Goal: Check status: Check status

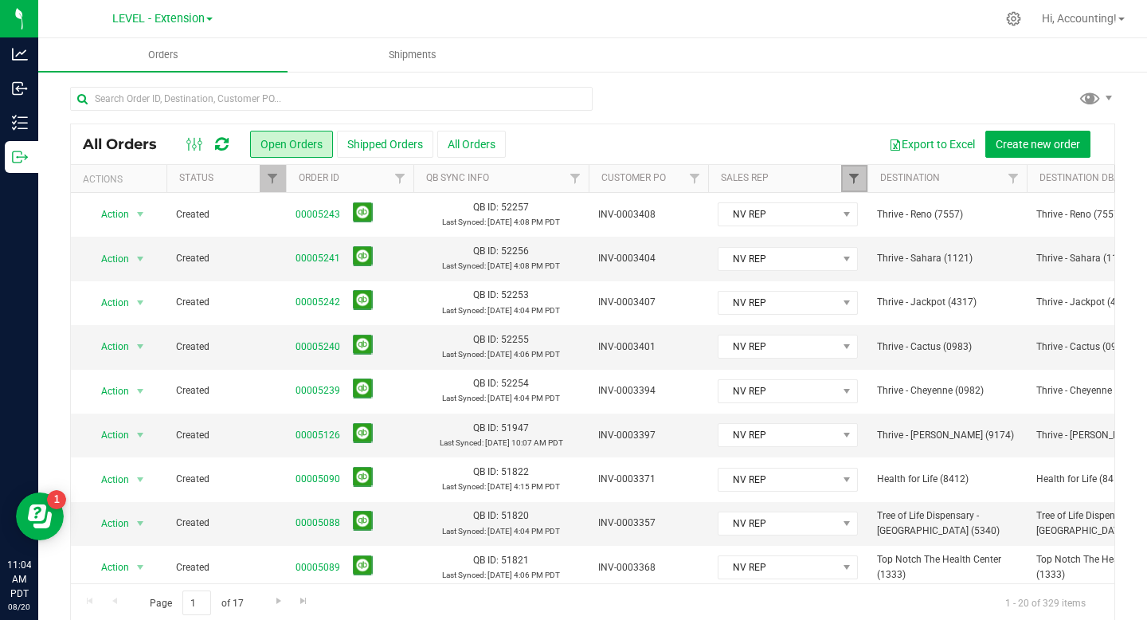
click at [858, 175] on span "Filter" at bounding box center [853, 178] width 13 height 13
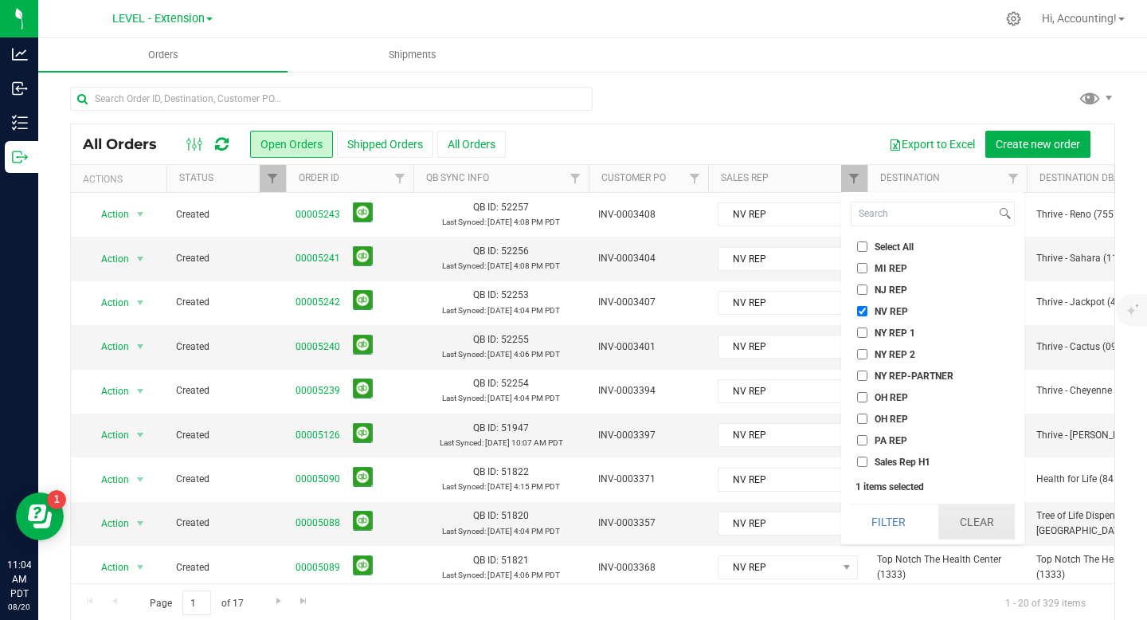
click at [975, 518] on button "Clear" at bounding box center [976, 521] width 76 height 35
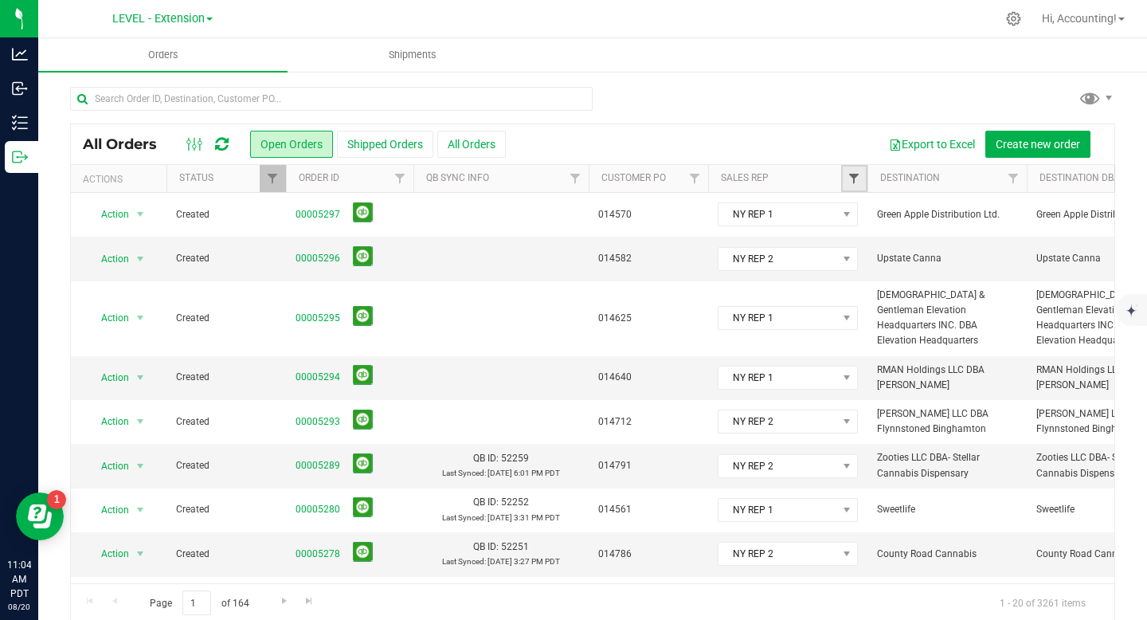
click at [854, 177] on span "Filter" at bounding box center [853, 178] width 13 height 13
click at [725, 107] on div at bounding box center [592, 105] width 1045 height 37
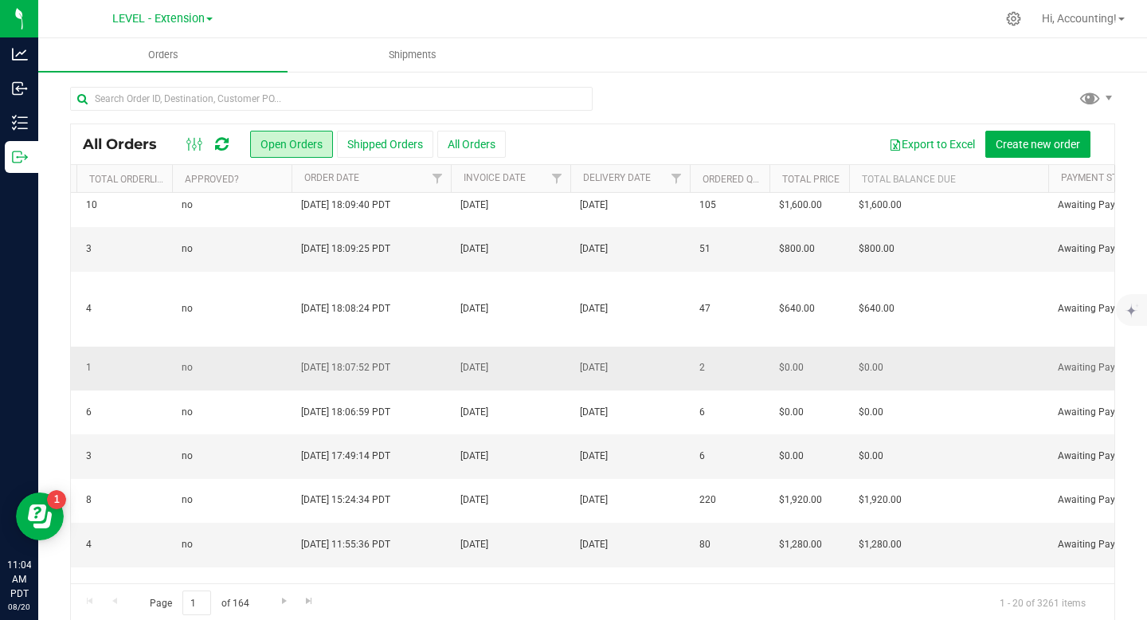
scroll to position [0, 1900]
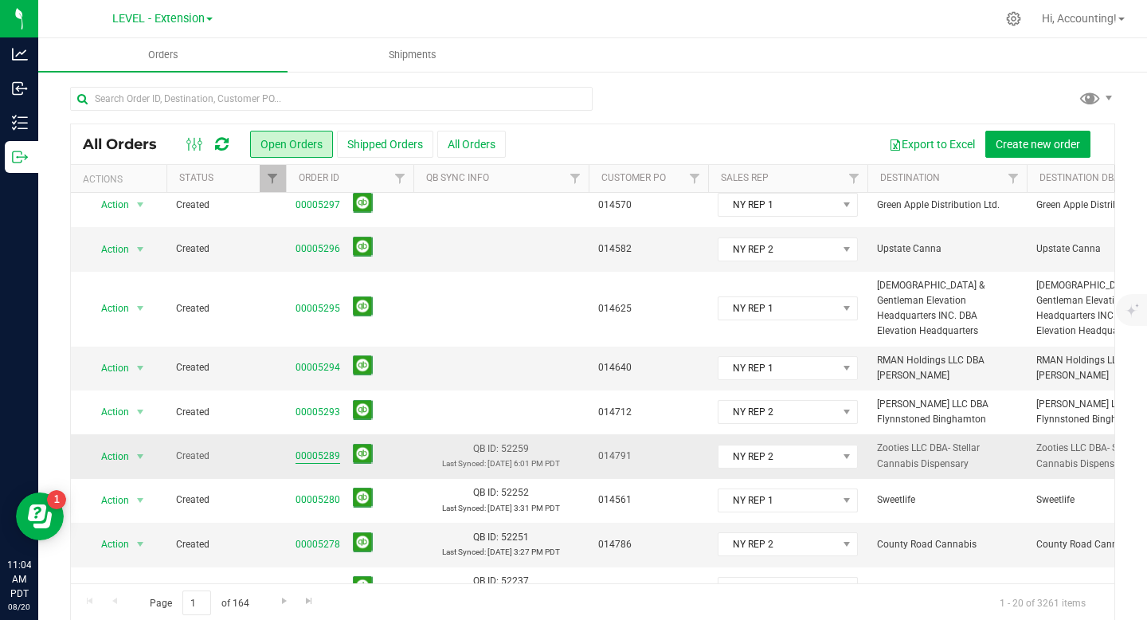
click at [311, 448] on link "00005289" at bounding box center [317, 455] width 45 height 15
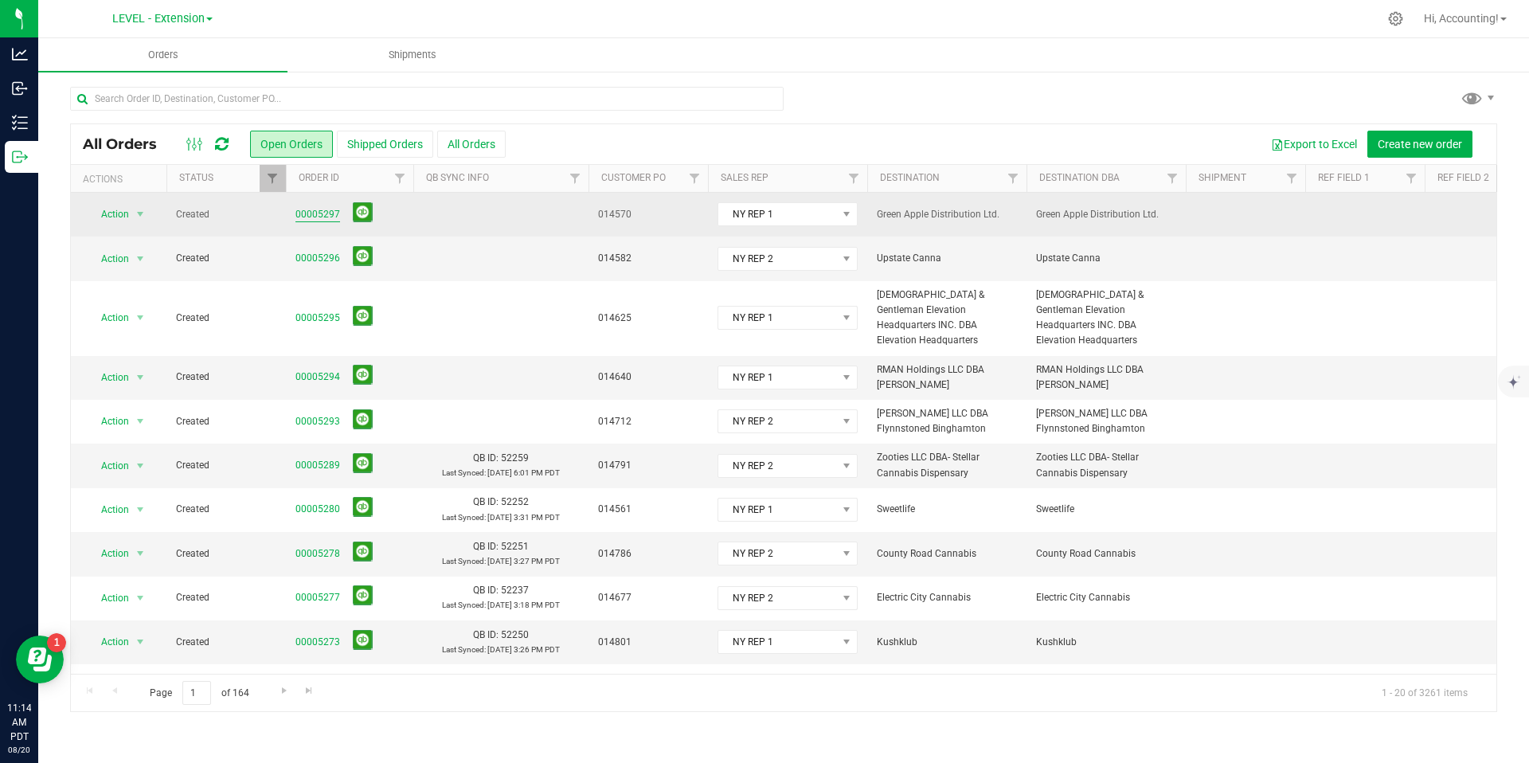
click at [321, 215] on link "00005297" at bounding box center [317, 214] width 45 height 15
